Goal: Information Seeking & Learning: Learn about a topic

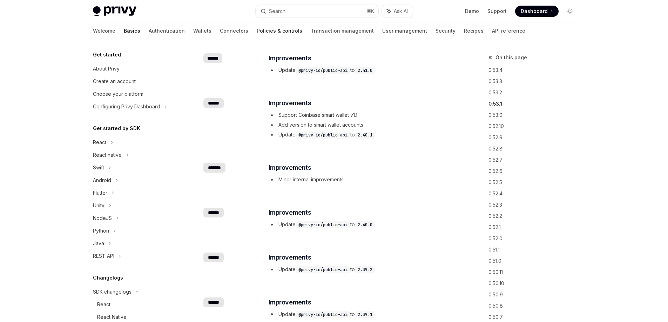
click at [257, 30] on link "Policies & controls" at bounding box center [280, 30] width 46 height 17
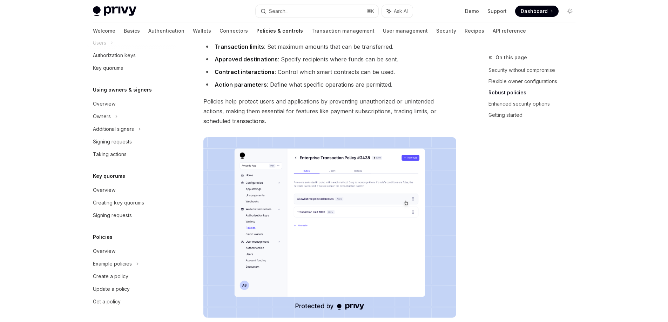
scroll to position [318, 0]
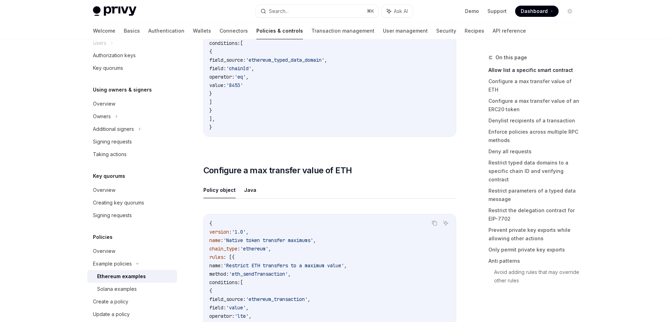
scroll to position [341, 0]
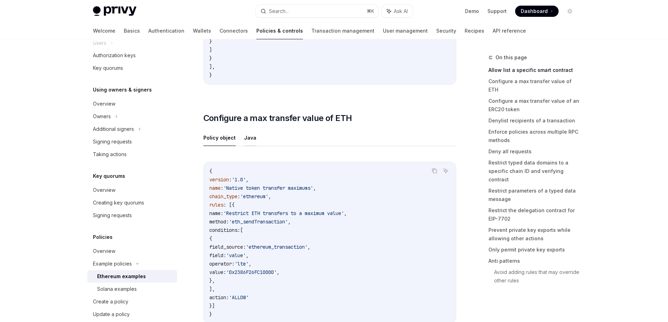
click at [252, 140] on button "Java" at bounding box center [250, 137] width 12 height 16
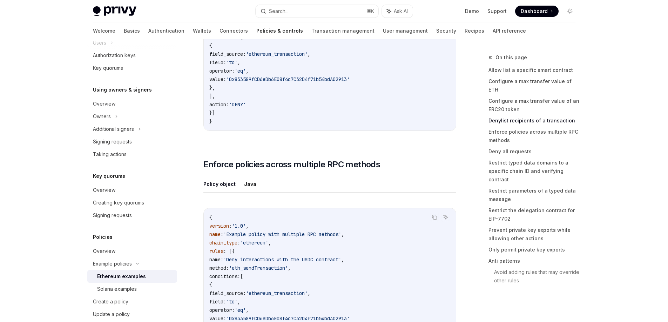
scroll to position [1407, 0]
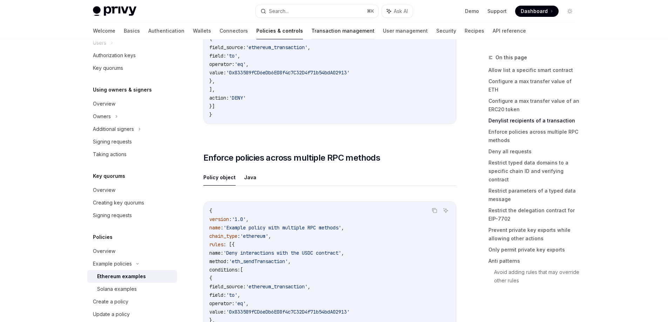
click at [312, 27] on link "Transaction management" at bounding box center [343, 30] width 63 height 17
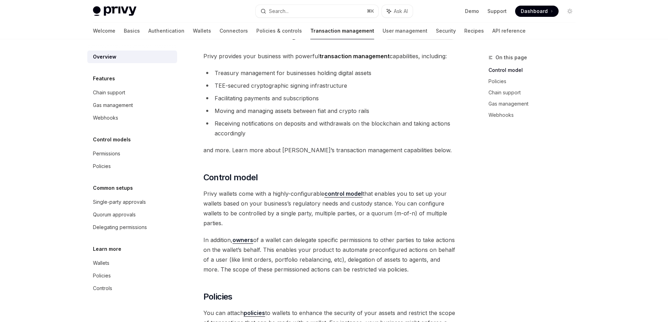
scroll to position [108, 0]
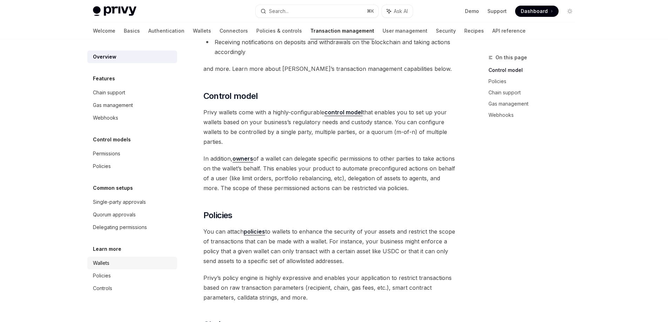
click at [122, 264] on div "Wallets" at bounding box center [133, 263] width 80 height 8
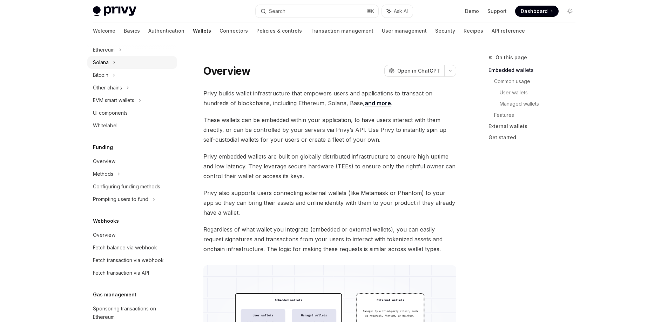
scroll to position [95, 0]
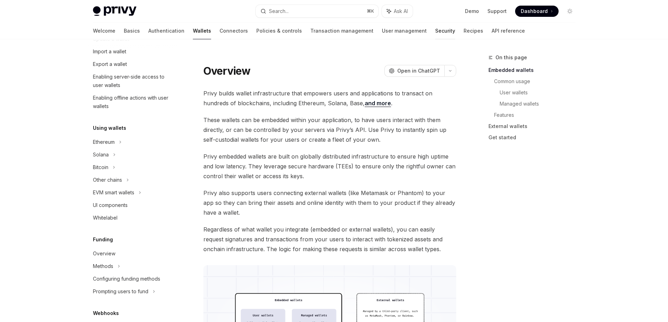
click at [435, 30] on link "Security" at bounding box center [445, 30] width 20 height 17
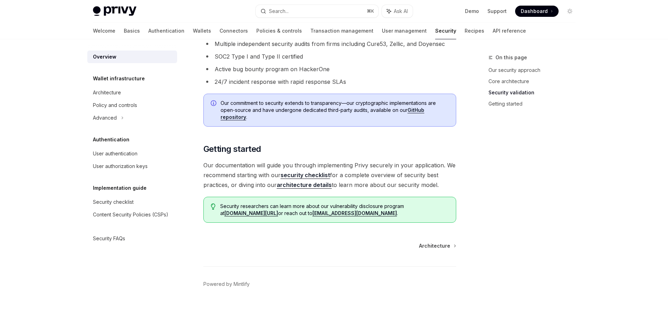
scroll to position [489, 0]
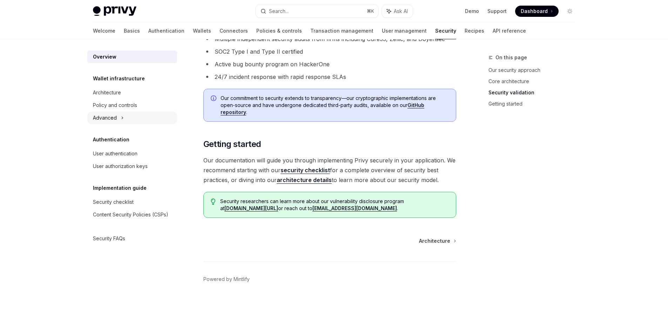
click at [154, 114] on div "Advanced" at bounding box center [132, 118] width 90 height 13
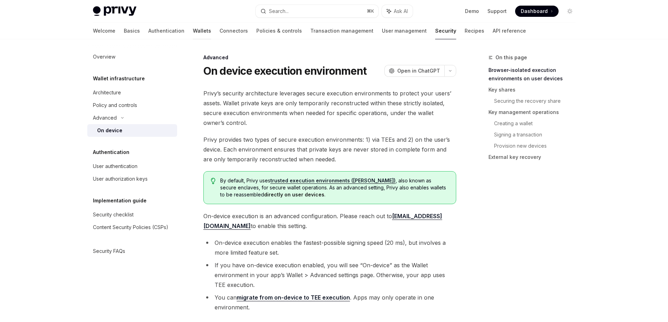
click at [193, 30] on link "Wallets" at bounding box center [202, 30] width 18 height 17
type textarea "*"
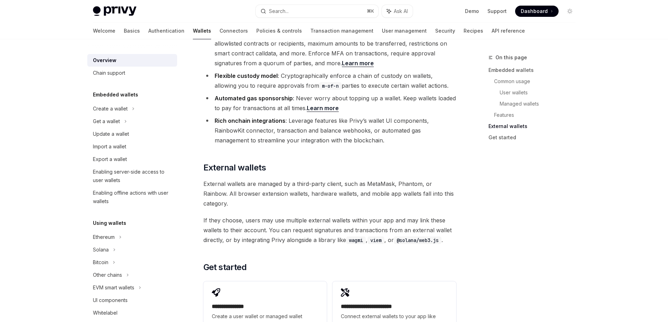
scroll to position [1031, 0]
